Goal: Task Accomplishment & Management: Manage account settings

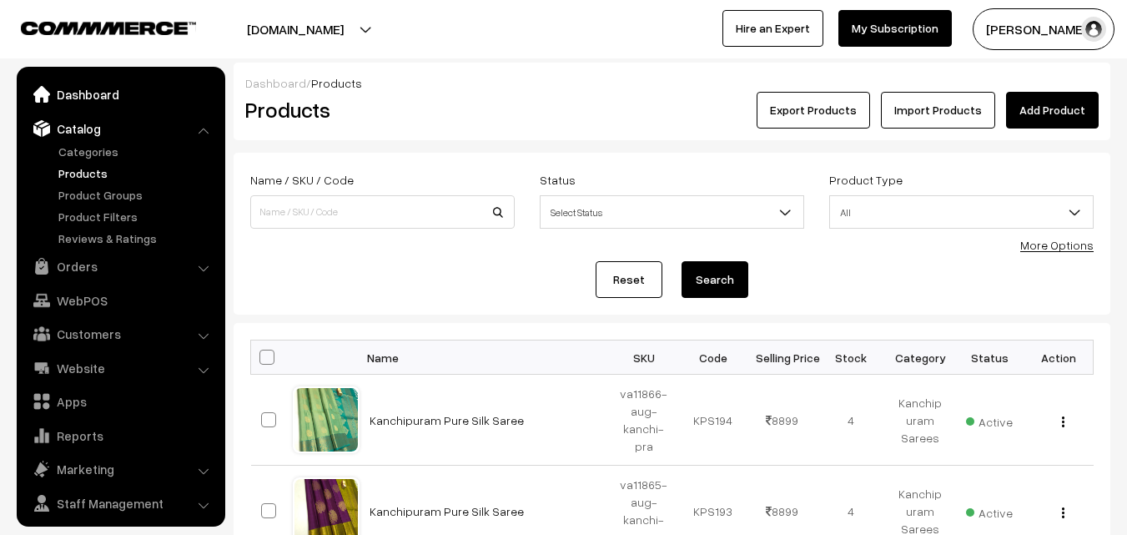
click at [83, 92] on link "Dashboard" at bounding box center [120, 94] width 199 height 30
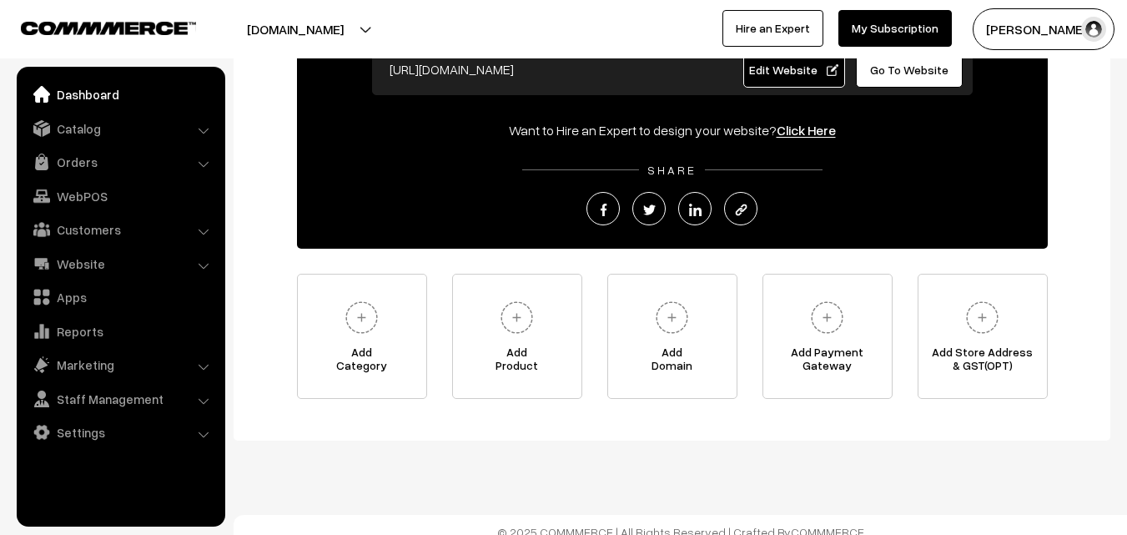
scroll to position [195, 0]
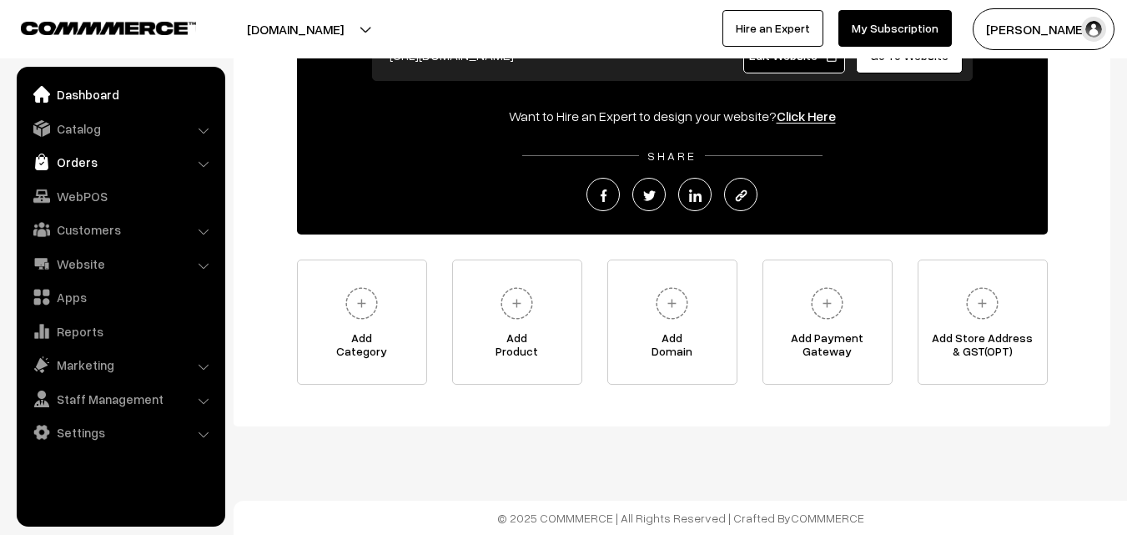
click at [88, 159] on link "Orders" at bounding box center [120, 162] width 199 height 30
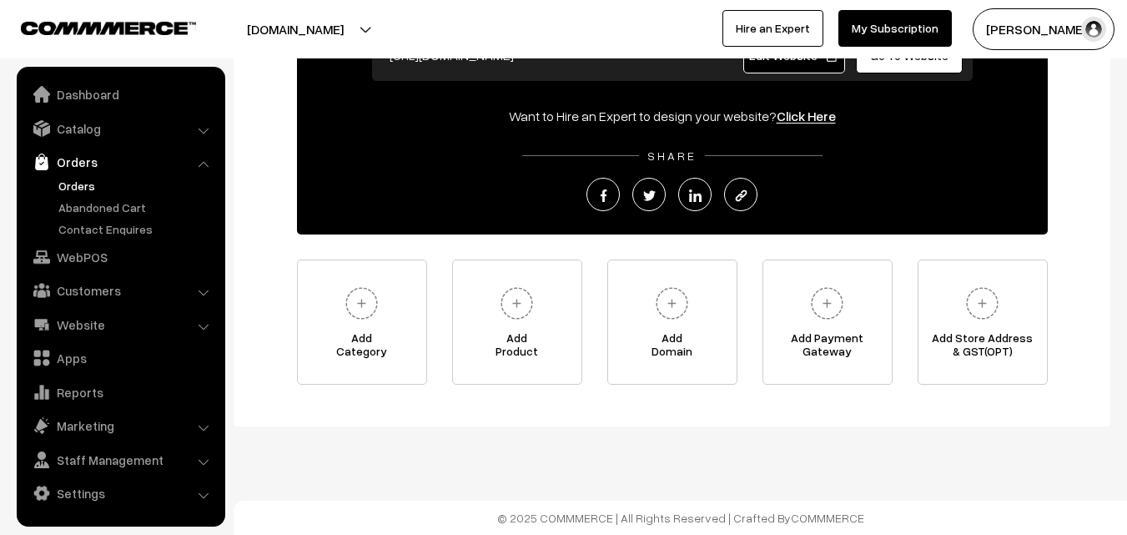
click at [88, 185] on link "Orders" at bounding box center [136, 186] width 165 height 18
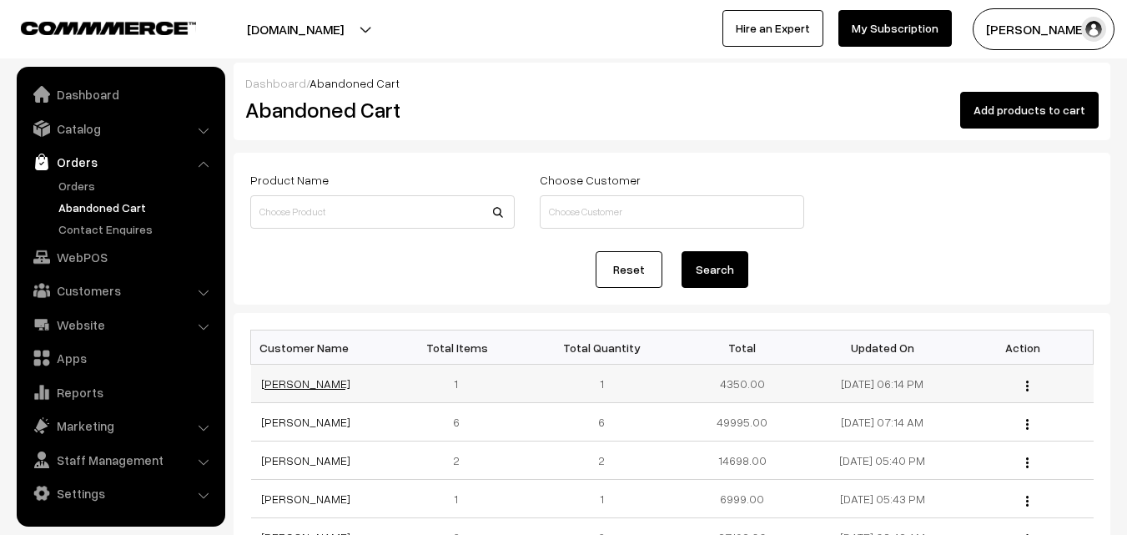
click at [301, 388] on link "[PERSON_NAME]" at bounding box center [305, 383] width 89 height 14
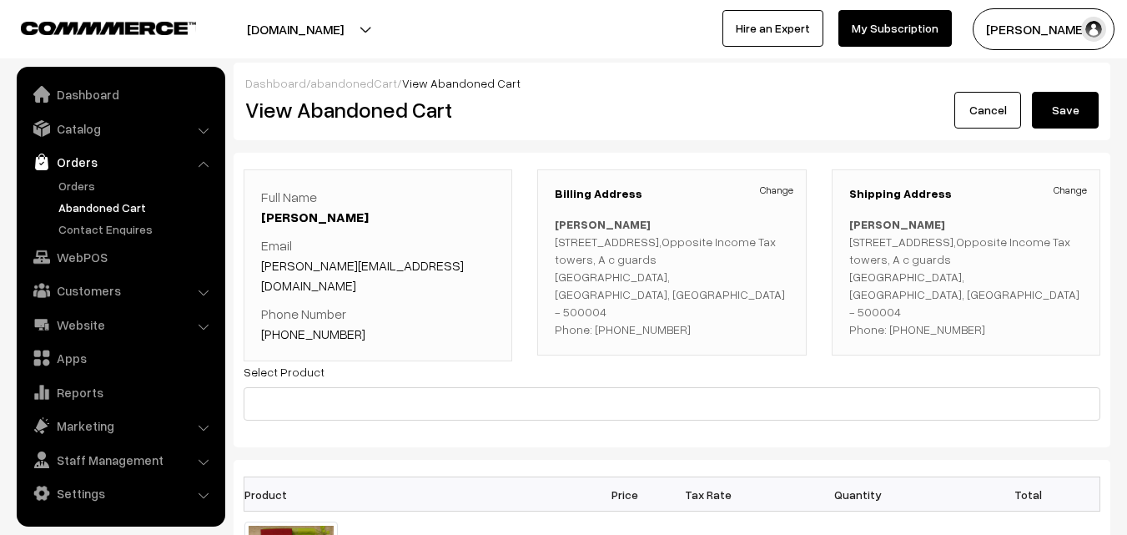
scroll to position [167, 0]
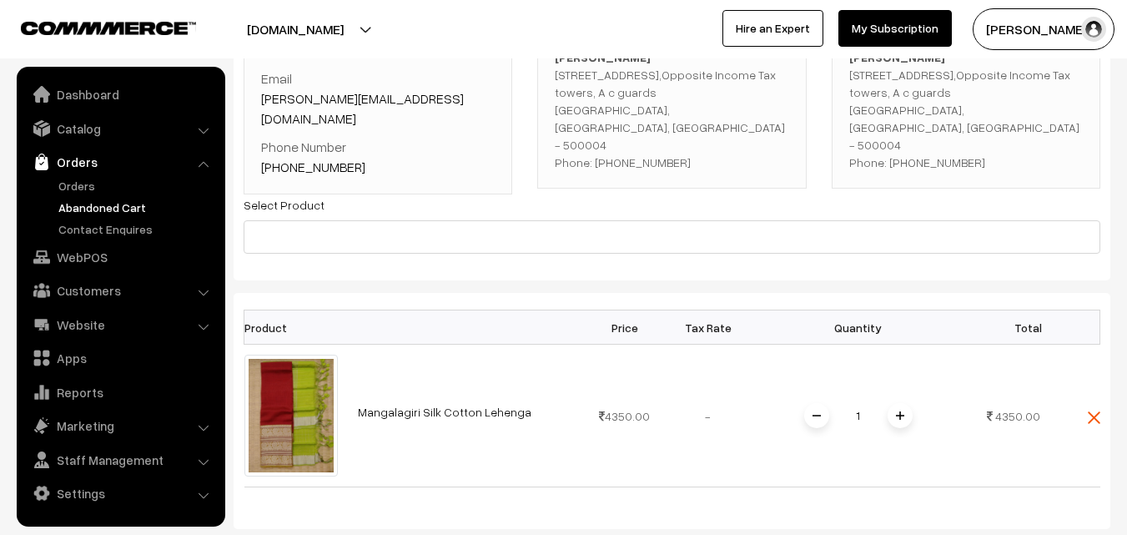
click at [1020, 38] on button "[PERSON_NAME]" at bounding box center [1044, 29] width 142 height 42
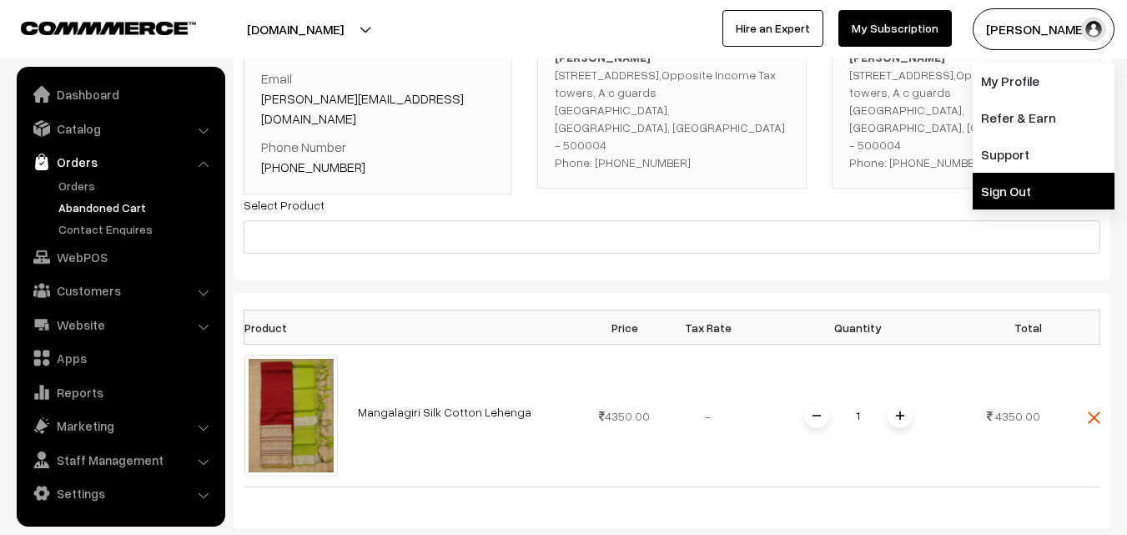
click at [1022, 187] on link "Sign Out" at bounding box center [1044, 191] width 142 height 37
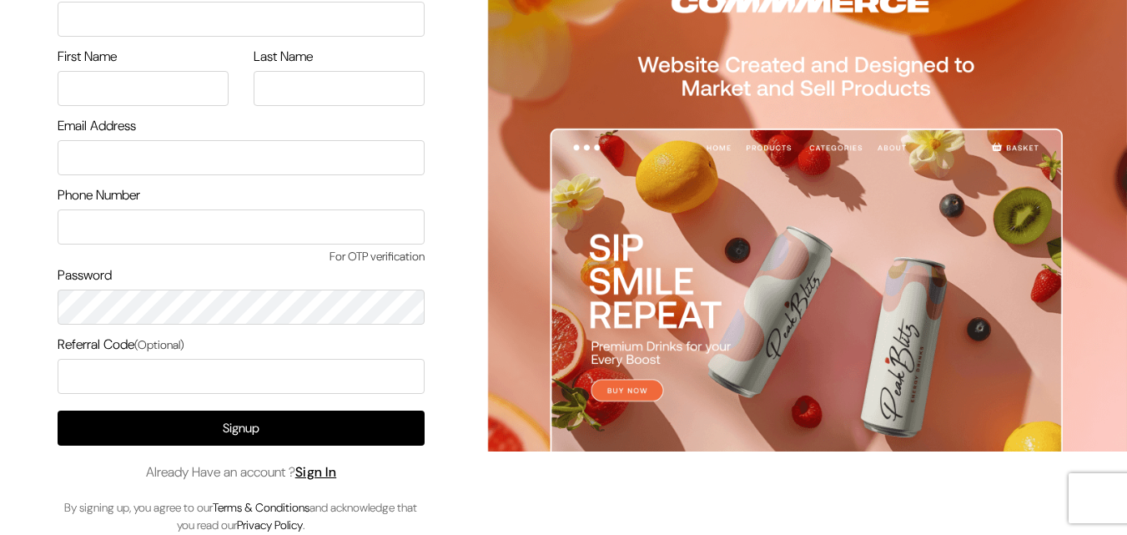
scroll to position [96, 0]
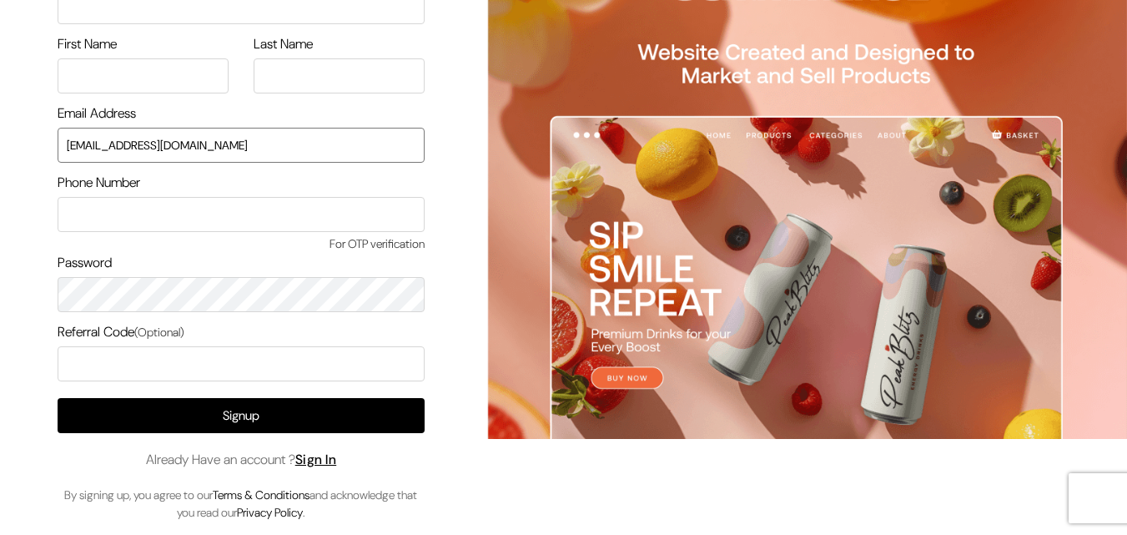
drag, startPoint x: 231, startPoint y: 149, endPoint x: 32, endPoint y: 148, distance: 199.4
click at [32, 148] on div "Sign Up Name of your Business First Name Last Name Email Address uppadasarees99…" at bounding box center [235, 219] width 470 height 631
type input "ksnaturals9@gmail.com"
click at [328, 454] on link "Sign In" at bounding box center [316, 459] width 42 height 18
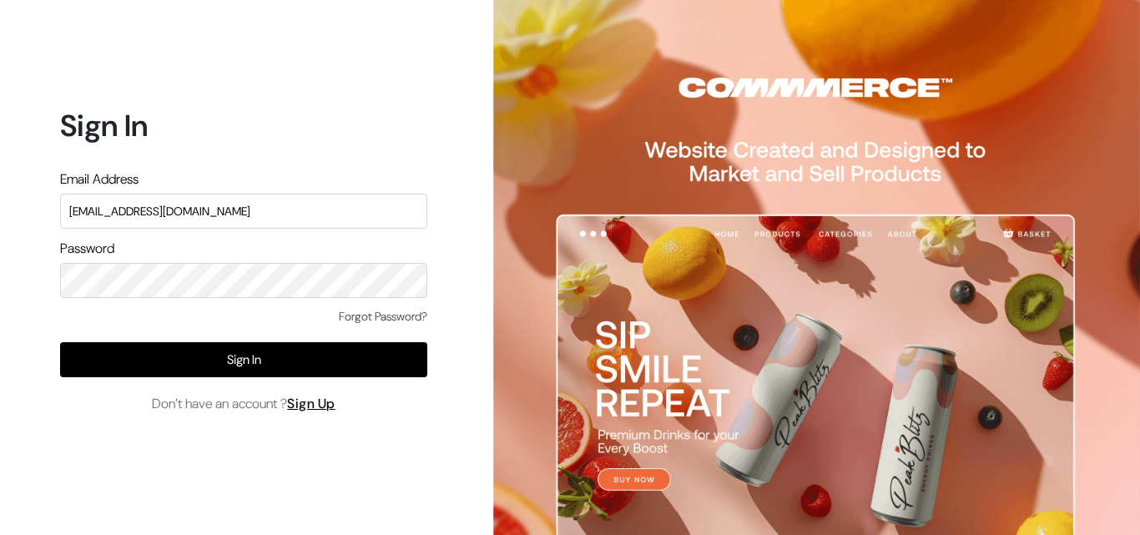
drag, startPoint x: 224, startPoint y: 219, endPoint x: 47, endPoint y: 218, distance: 176.9
click at [47, 218] on div "Sign In Email Address uppadasarees999@gmail.com Password Forgot Password? Sign …" at bounding box center [237, 267] width 475 height 535
drag, startPoint x: 246, startPoint y: 219, endPoint x: 27, endPoint y: 219, distance: 219.4
click at [27, 219] on div "Sign In Email Address uppadasarees999@gmail.com Password Forgot Password? Sign …" at bounding box center [237, 267] width 475 height 535
type input "ksnaturals9@gmail.com"
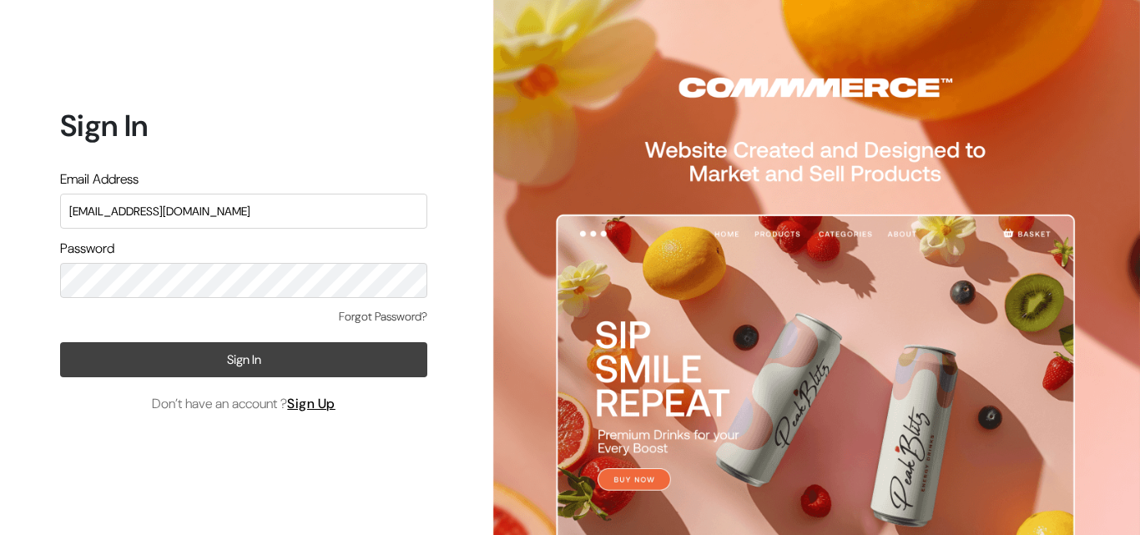
click at [83, 352] on button "Sign In" at bounding box center [243, 359] width 367 height 35
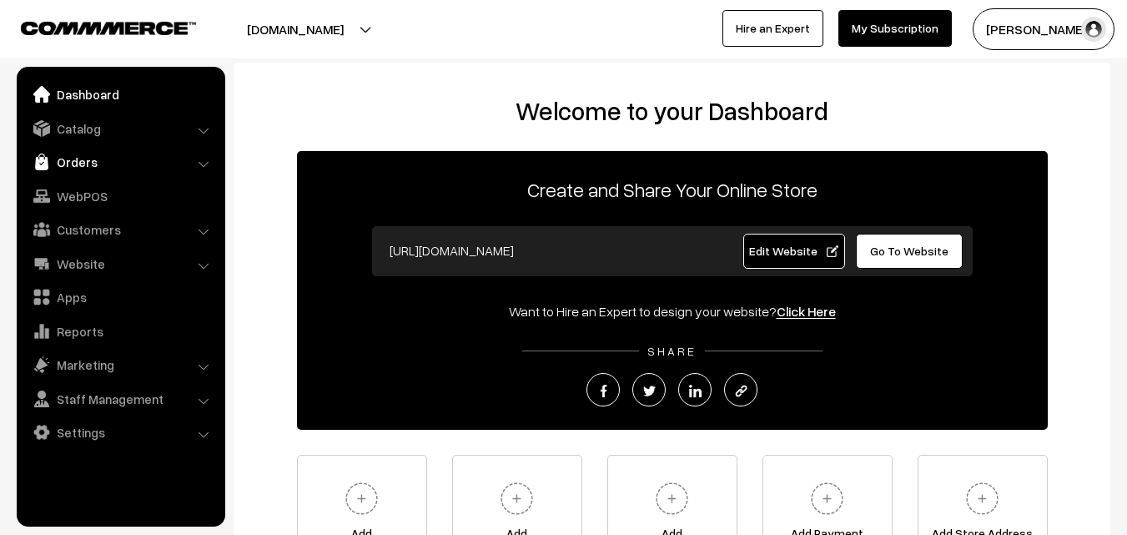
click at [87, 164] on link "Orders" at bounding box center [120, 162] width 199 height 30
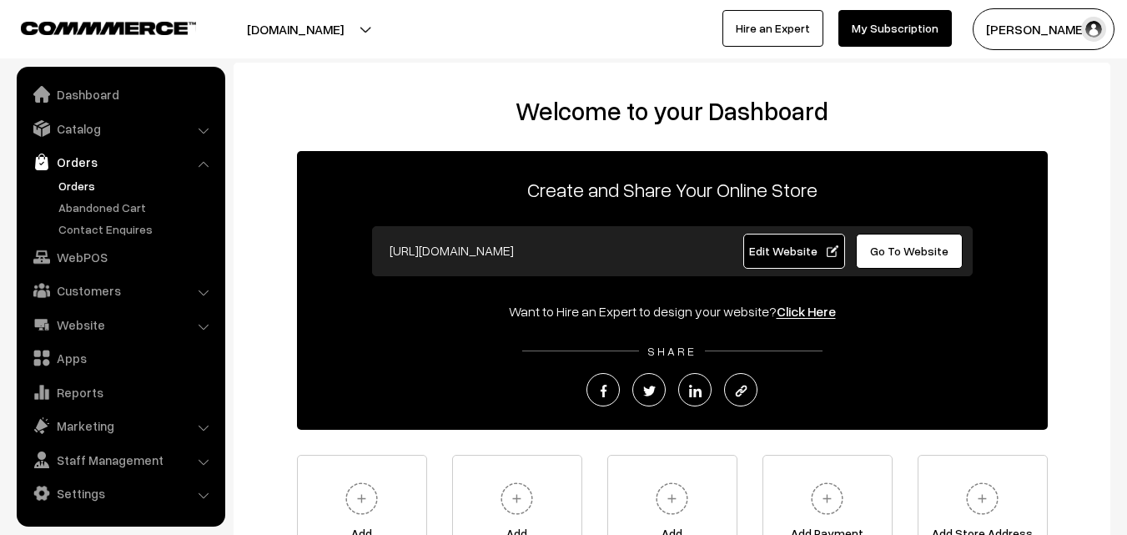
click at [88, 178] on link "Orders" at bounding box center [136, 186] width 165 height 18
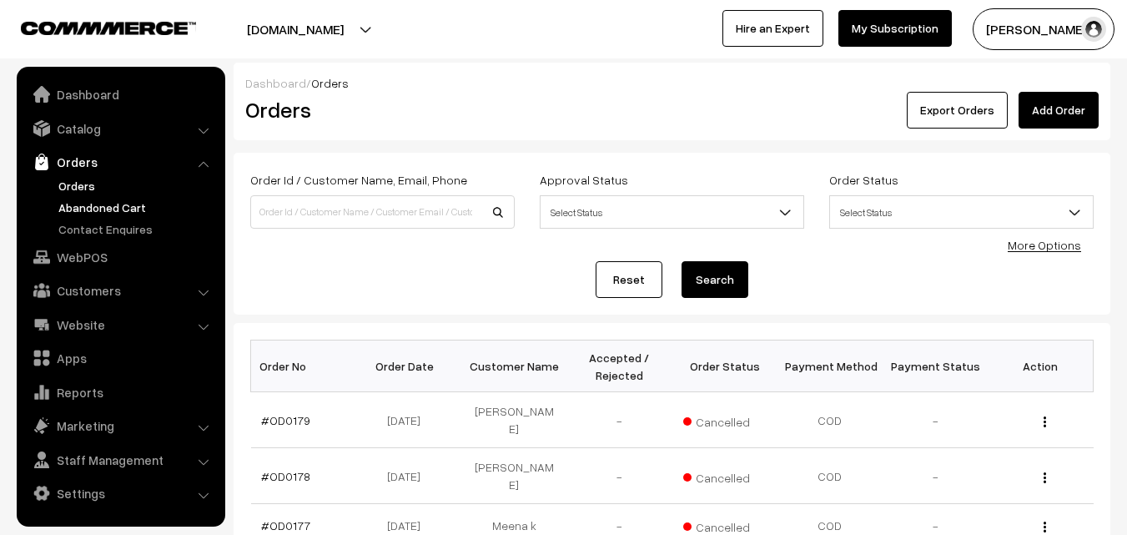
click at [108, 204] on link "Abandoned Cart" at bounding box center [136, 208] width 165 height 18
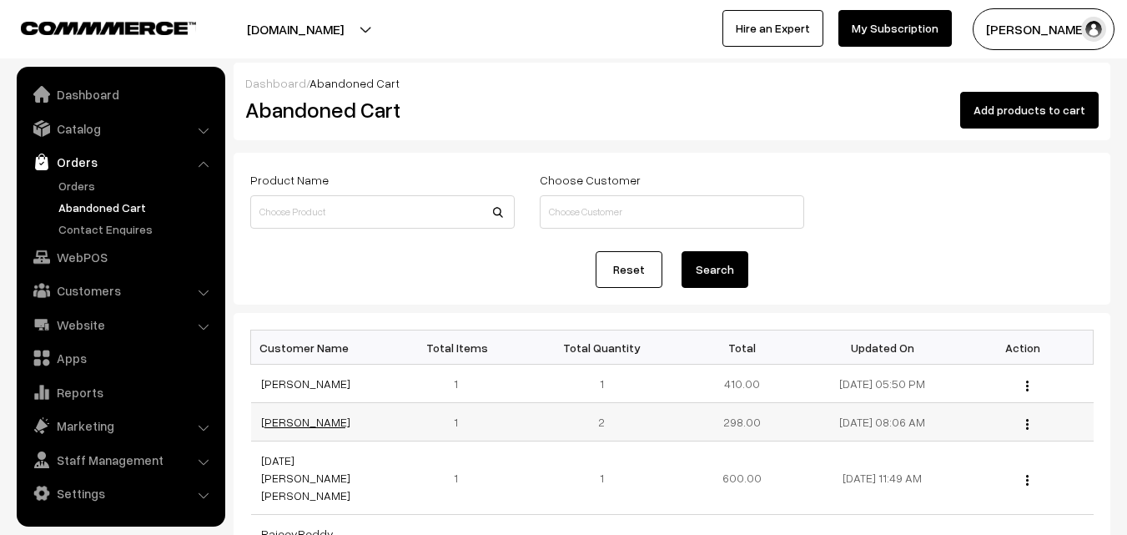
click at [276, 422] on link "[PERSON_NAME]" at bounding box center [305, 422] width 89 height 14
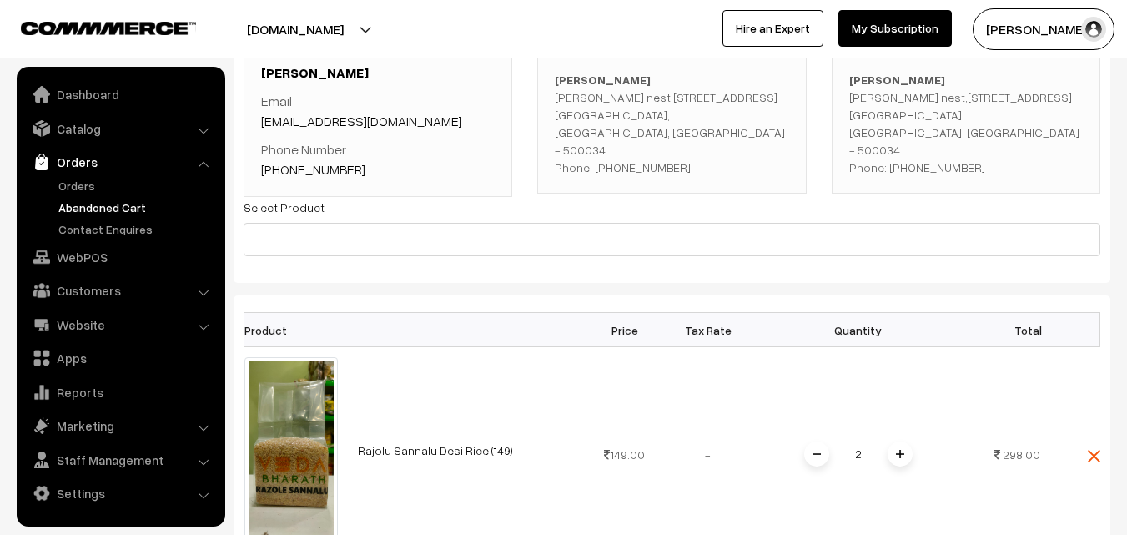
scroll to position [83, 0]
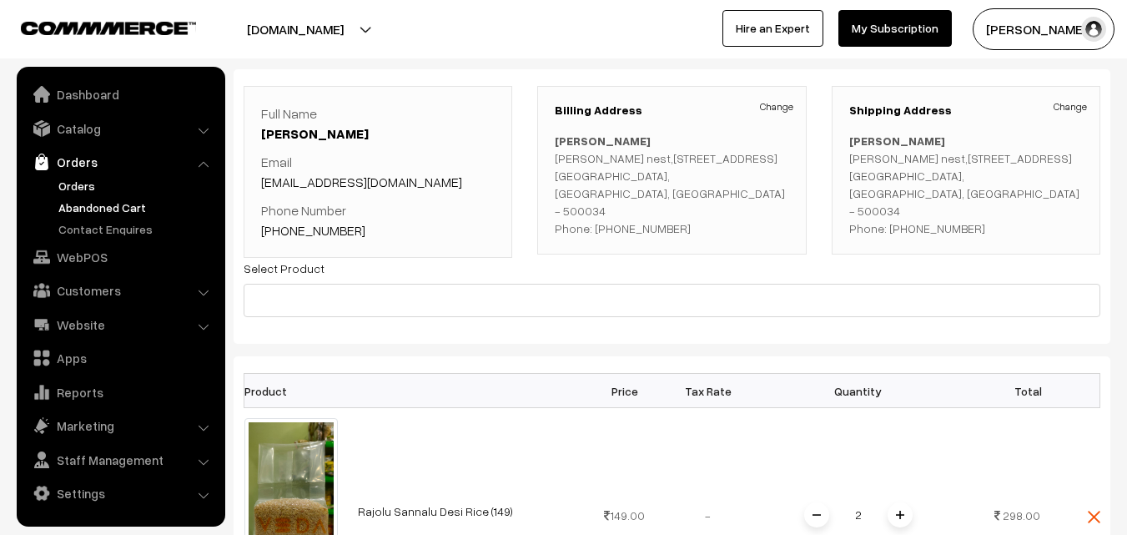
click at [77, 185] on link "Orders" at bounding box center [136, 186] width 165 height 18
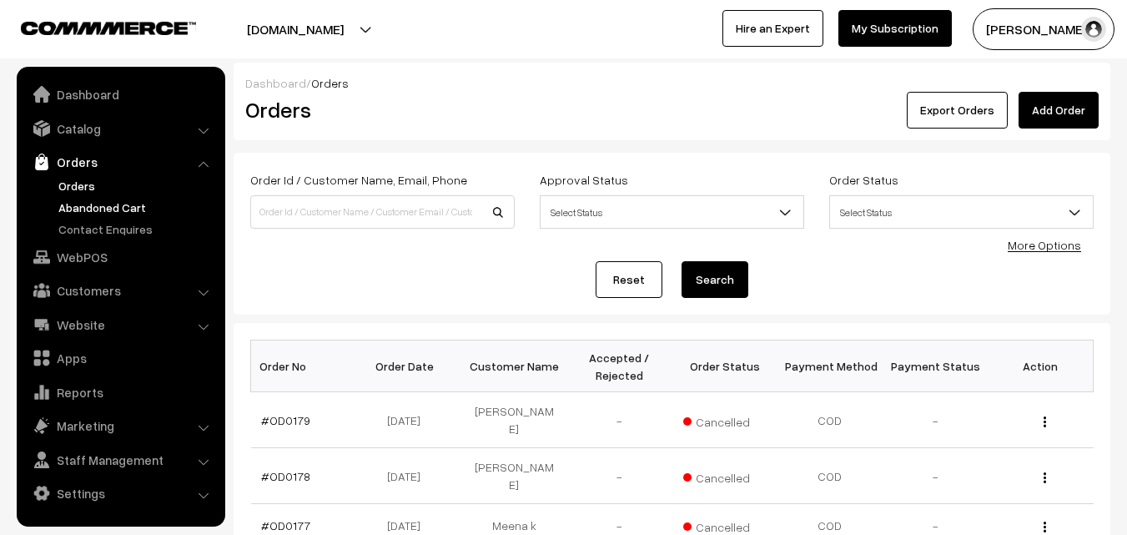
click at [115, 208] on link "Abandoned Cart" at bounding box center [136, 208] width 165 height 18
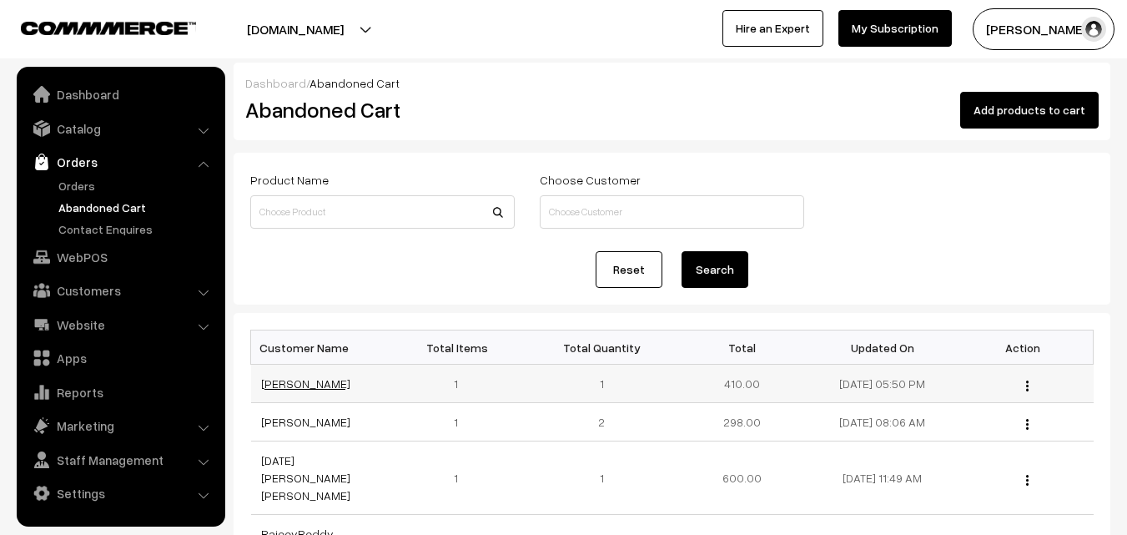
click at [297, 385] on link "Srinivas Pallapothu" at bounding box center [305, 383] width 89 height 14
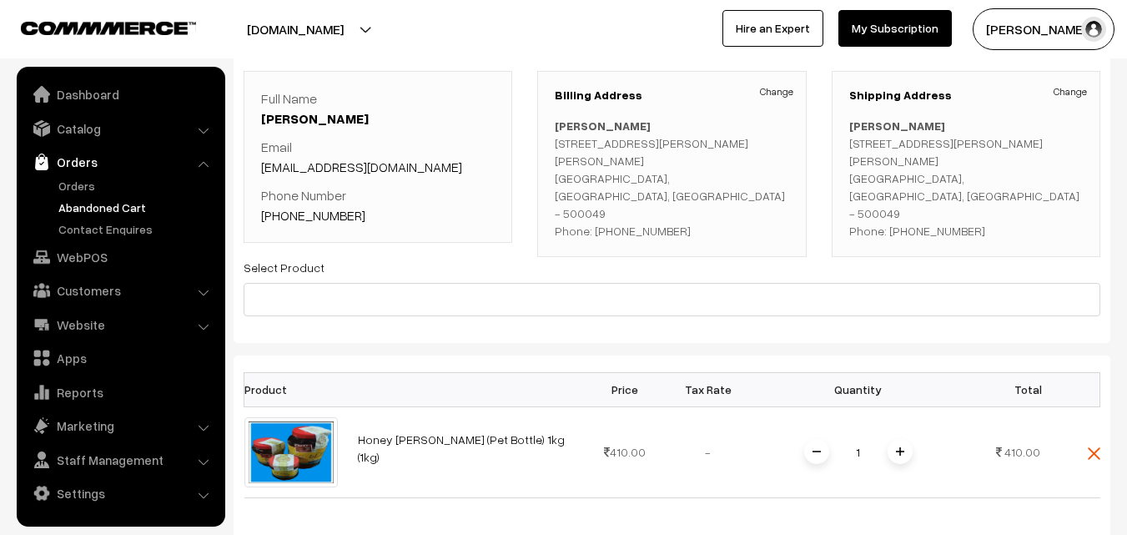
scroll to position [83, 0]
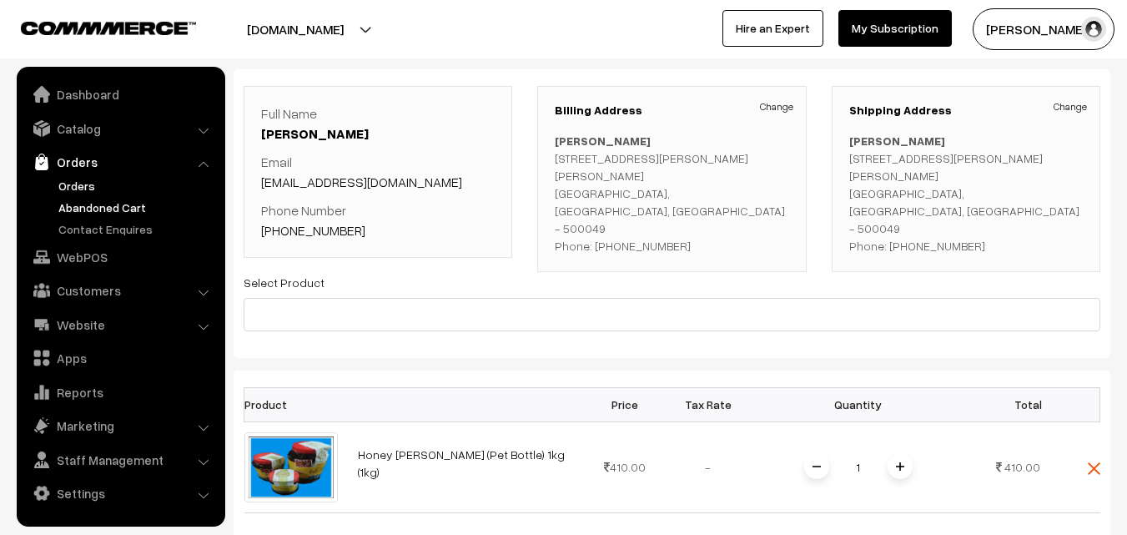
click at [78, 179] on link "Orders" at bounding box center [136, 186] width 165 height 18
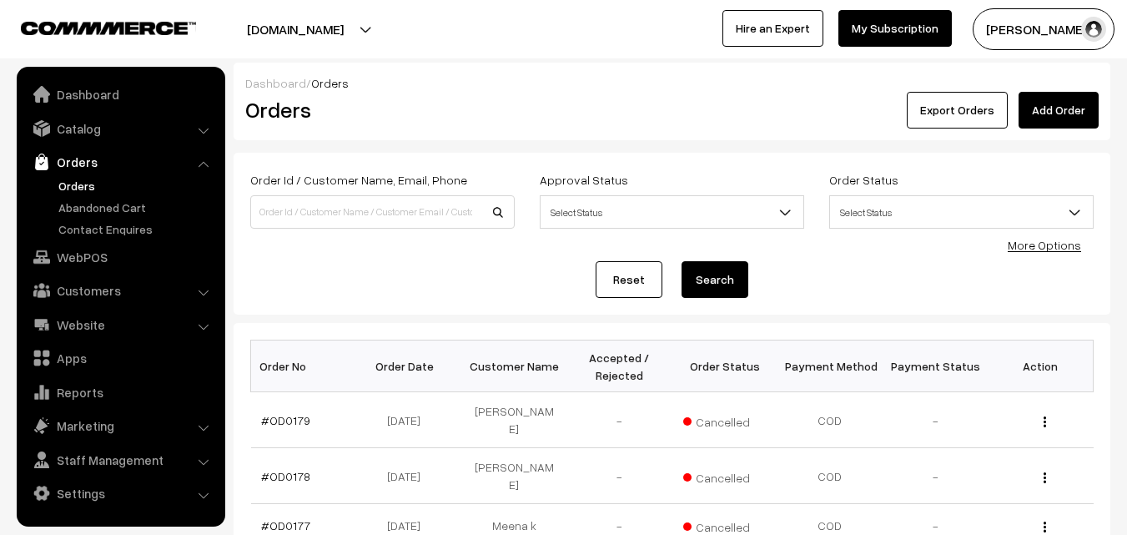
click at [61, 184] on link "Orders" at bounding box center [136, 186] width 165 height 18
click at [87, 204] on link "Abandoned Cart" at bounding box center [136, 208] width 165 height 18
